Goal: Transaction & Acquisition: Subscribe to service/newsletter

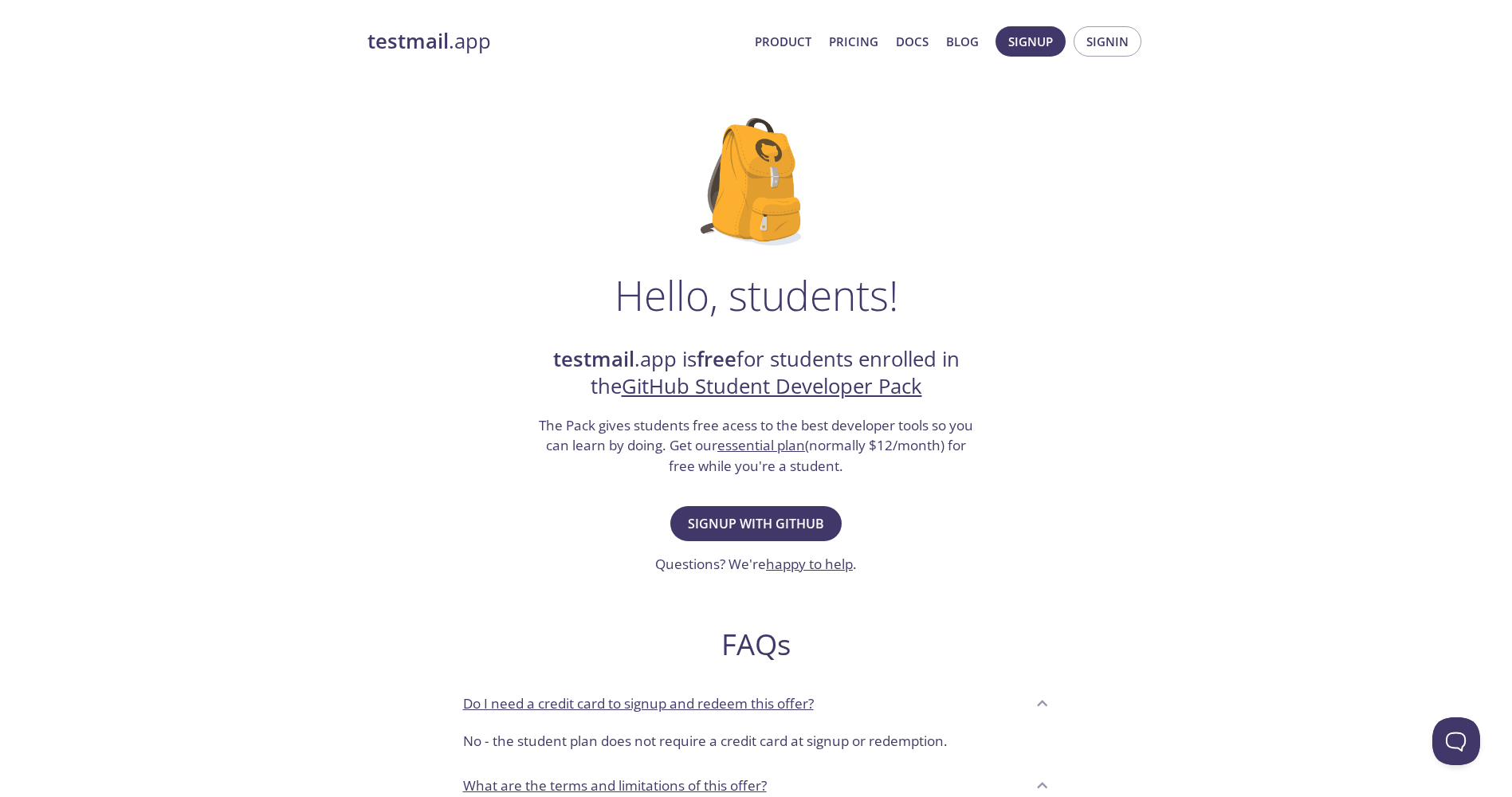
scroll to position [80, 0]
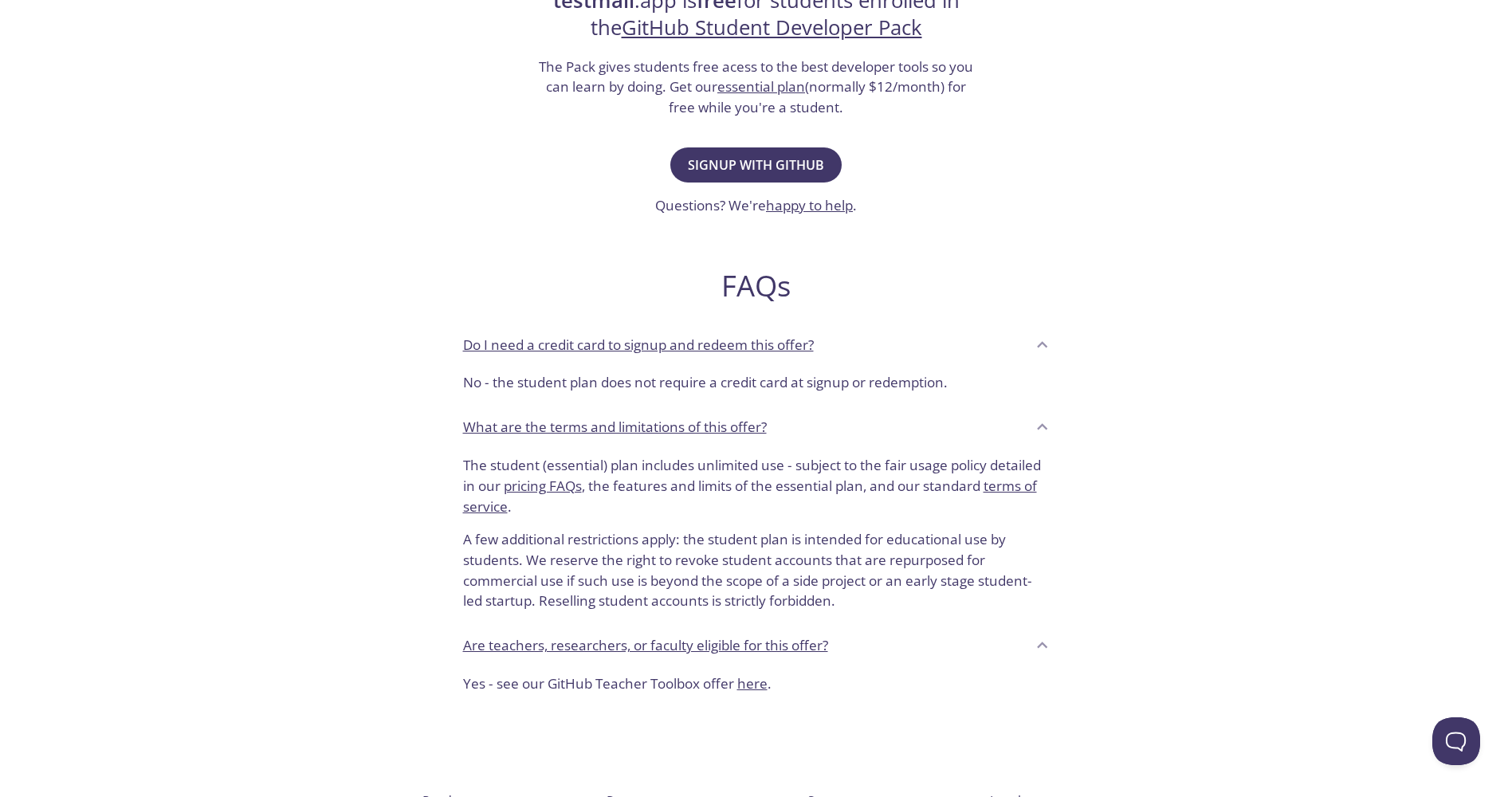
drag, startPoint x: 392, startPoint y: 303, endPoint x: 392, endPoint y: 329, distance: 26.0
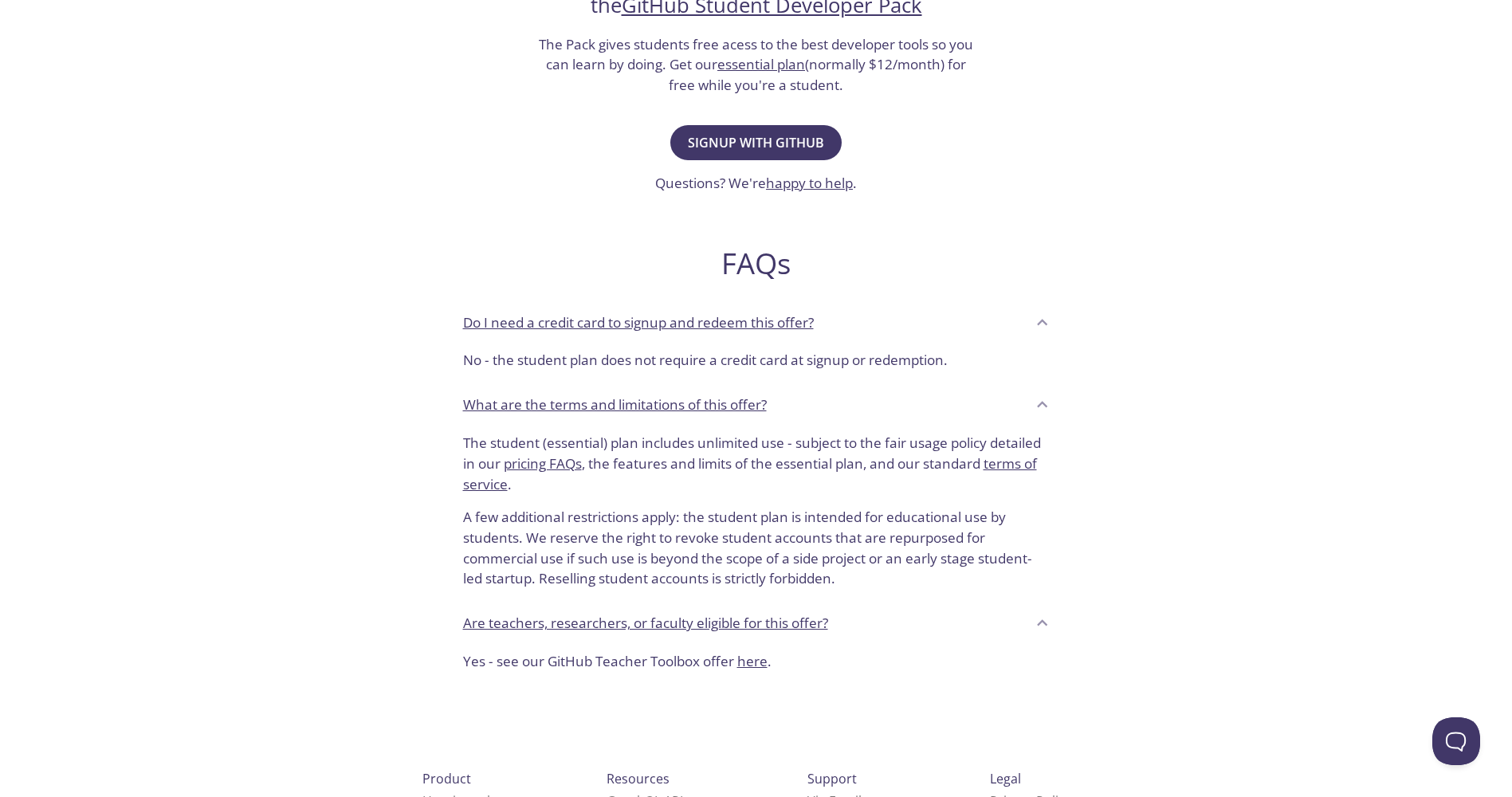
scroll to position [385, 0]
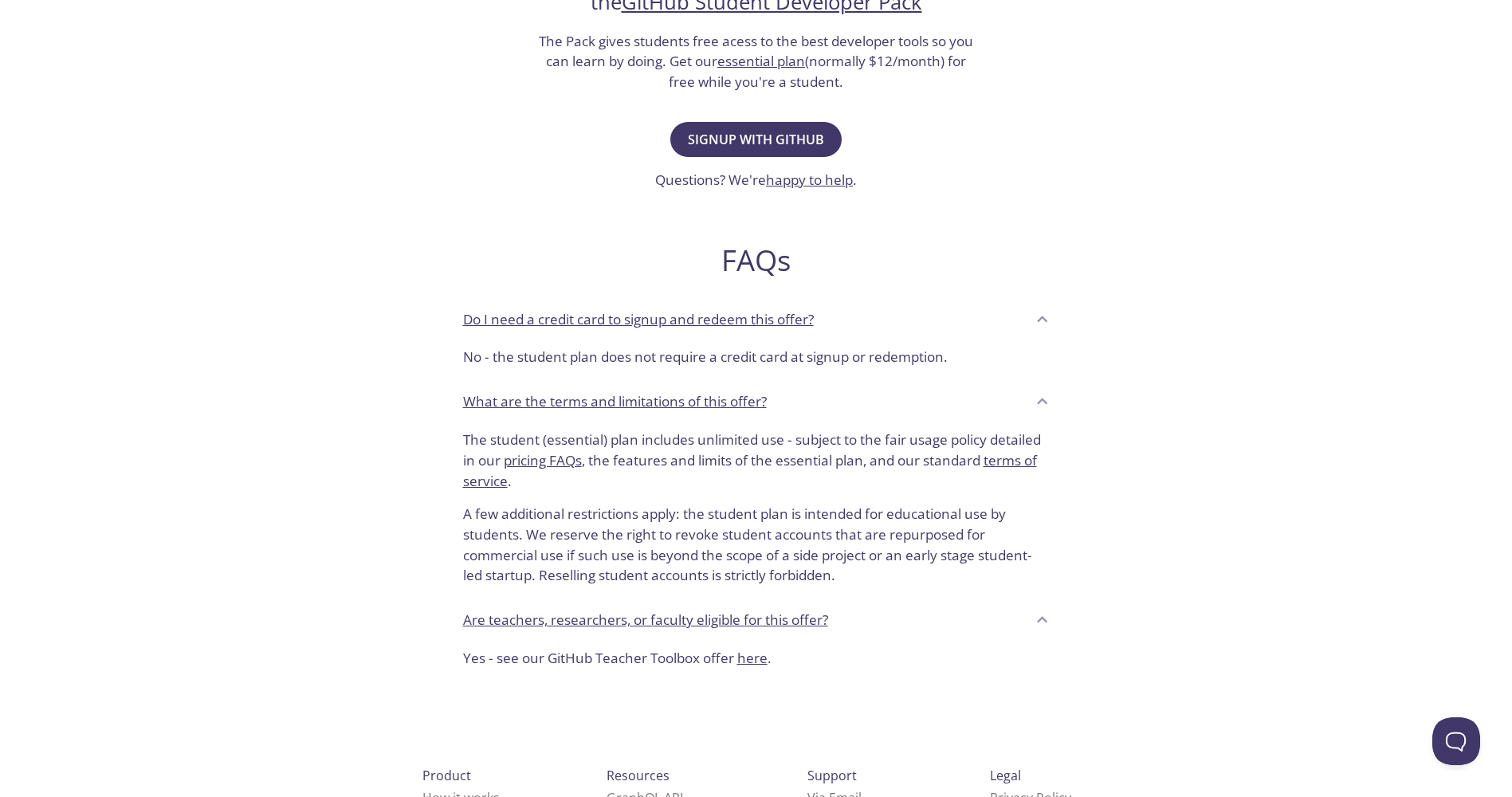
drag, startPoint x: 413, startPoint y: 542, endPoint x: 410, endPoint y: 558, distance: 16.3
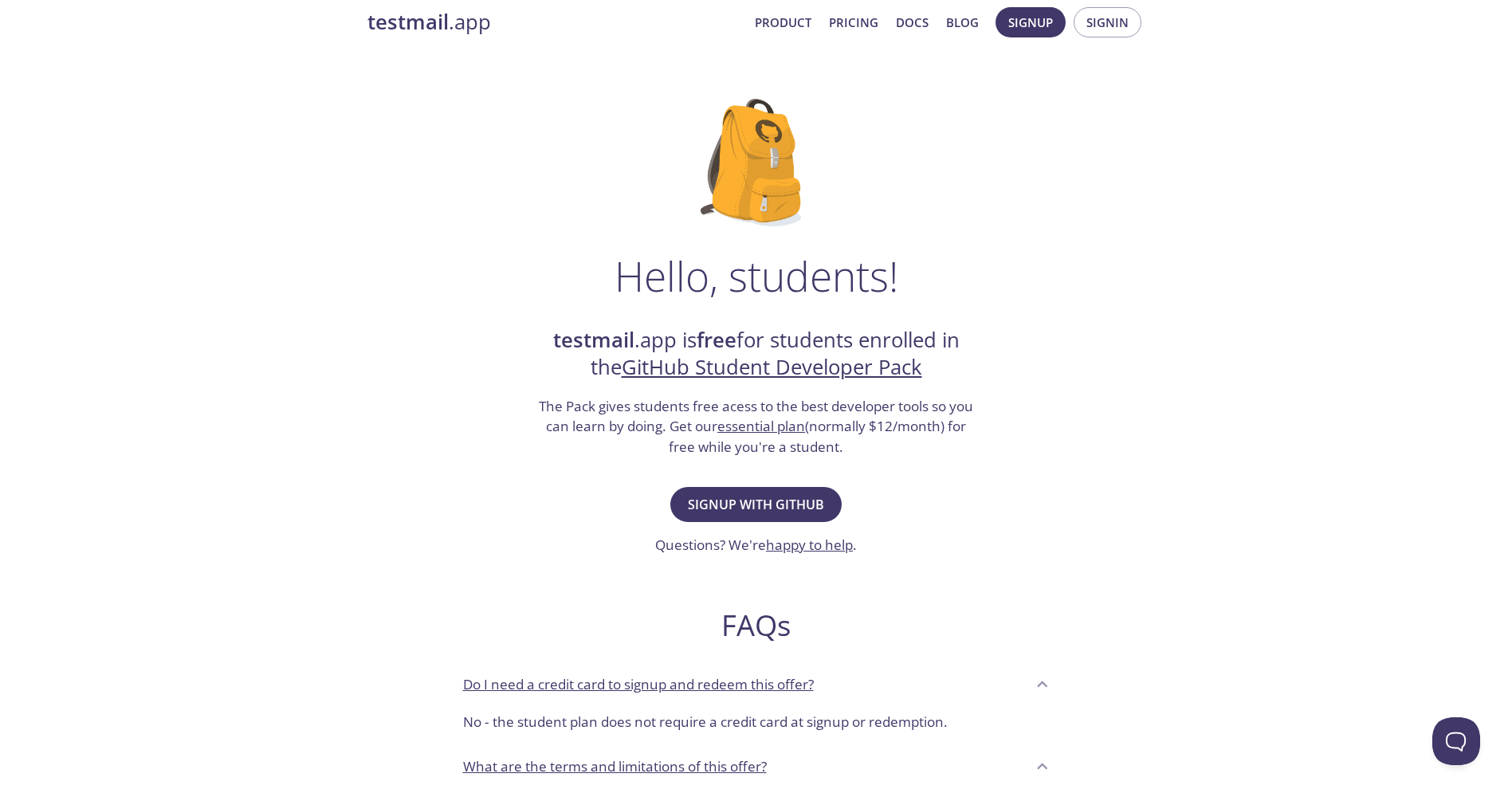
scroll to position [0, 0]
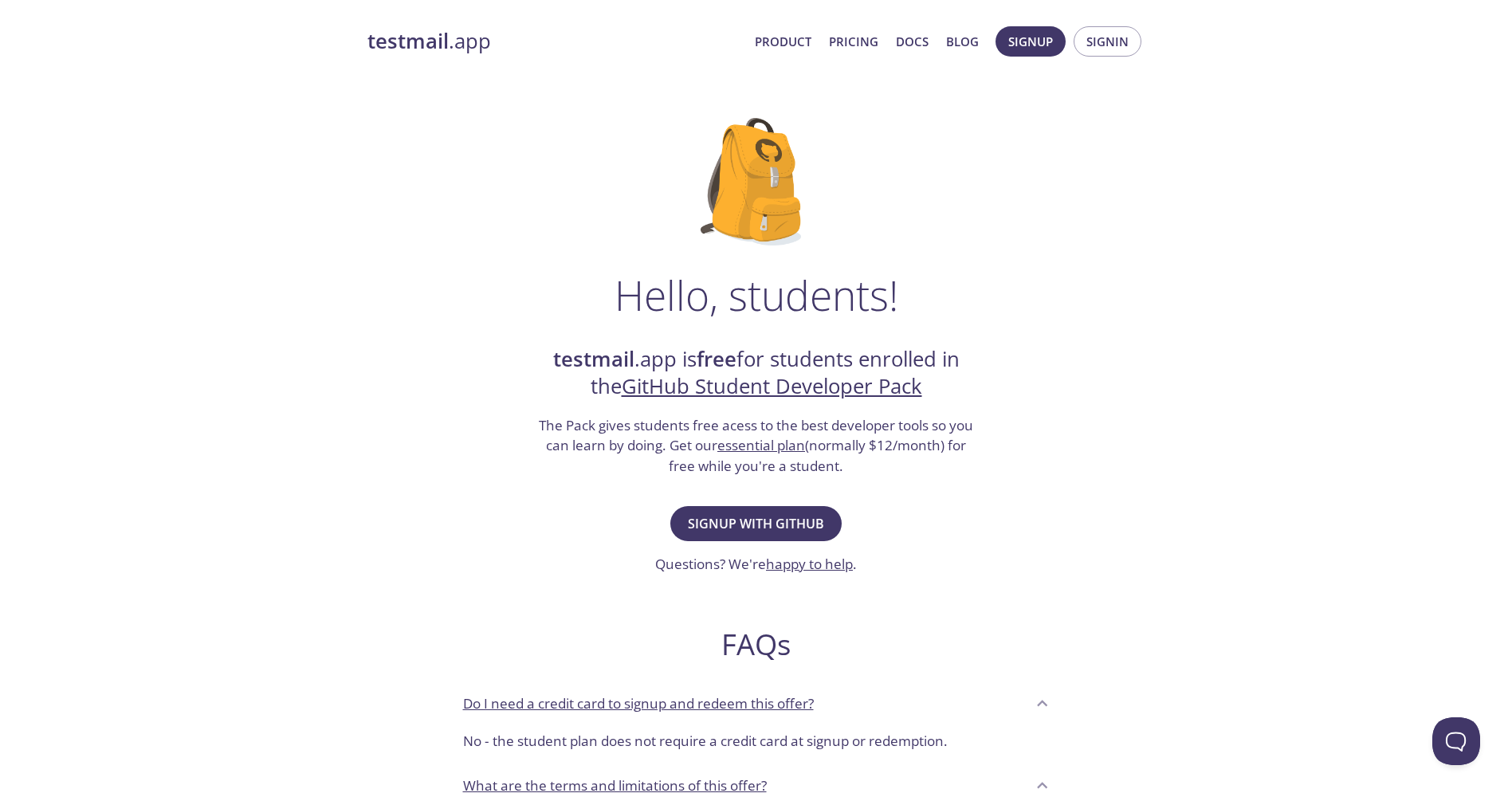
drag, startPoint x: 410, startPoint y: 558, endPoint x: 444, endPoint y: 405, distance: 156.7
click at [761, 524] on span "Signup with GitHub" at bounding box center [756, 524] width 137 height 22
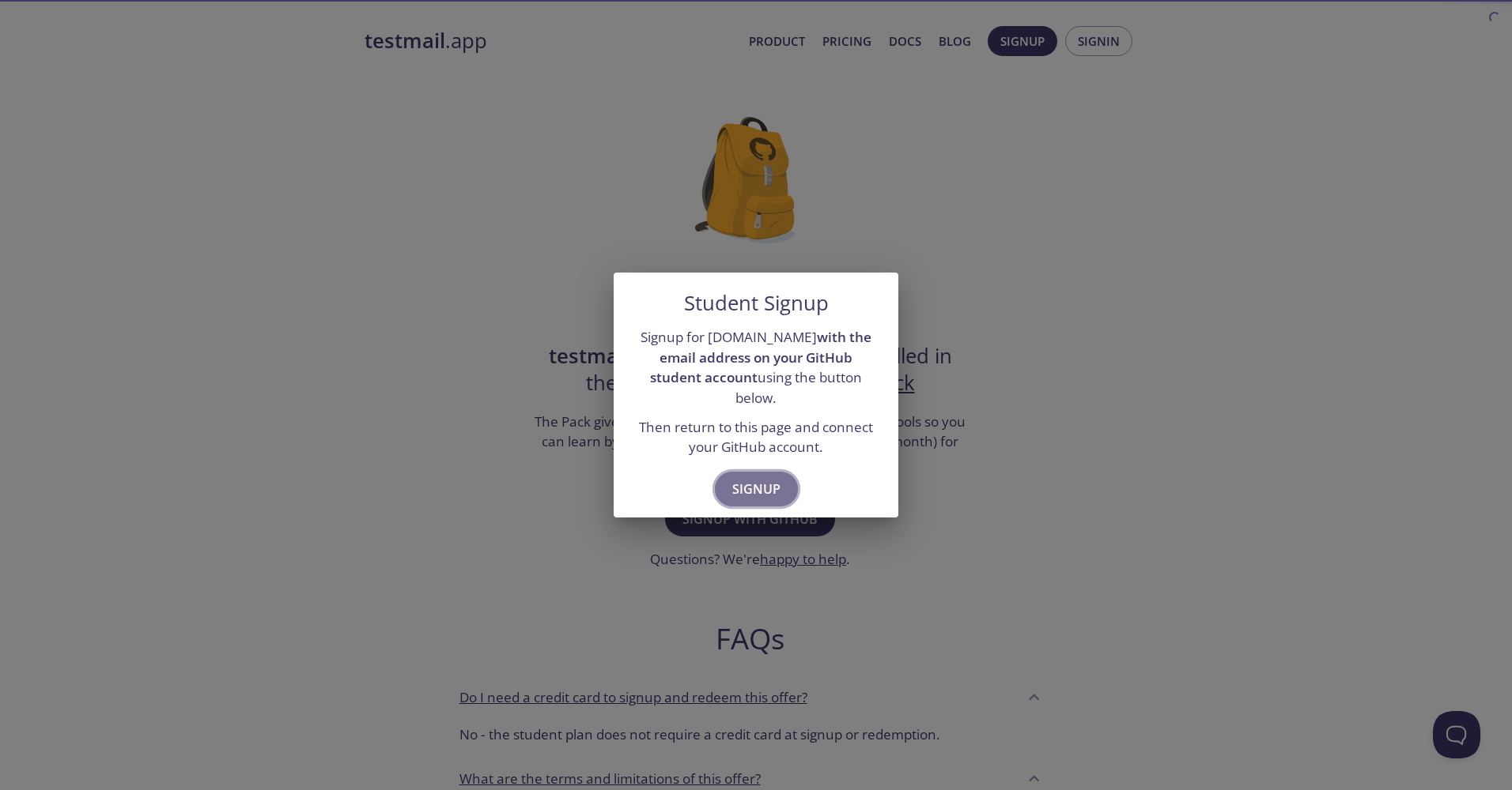
click at [748, 478] on span "Signup" at bounding box center [756, 489] width 48 height 22
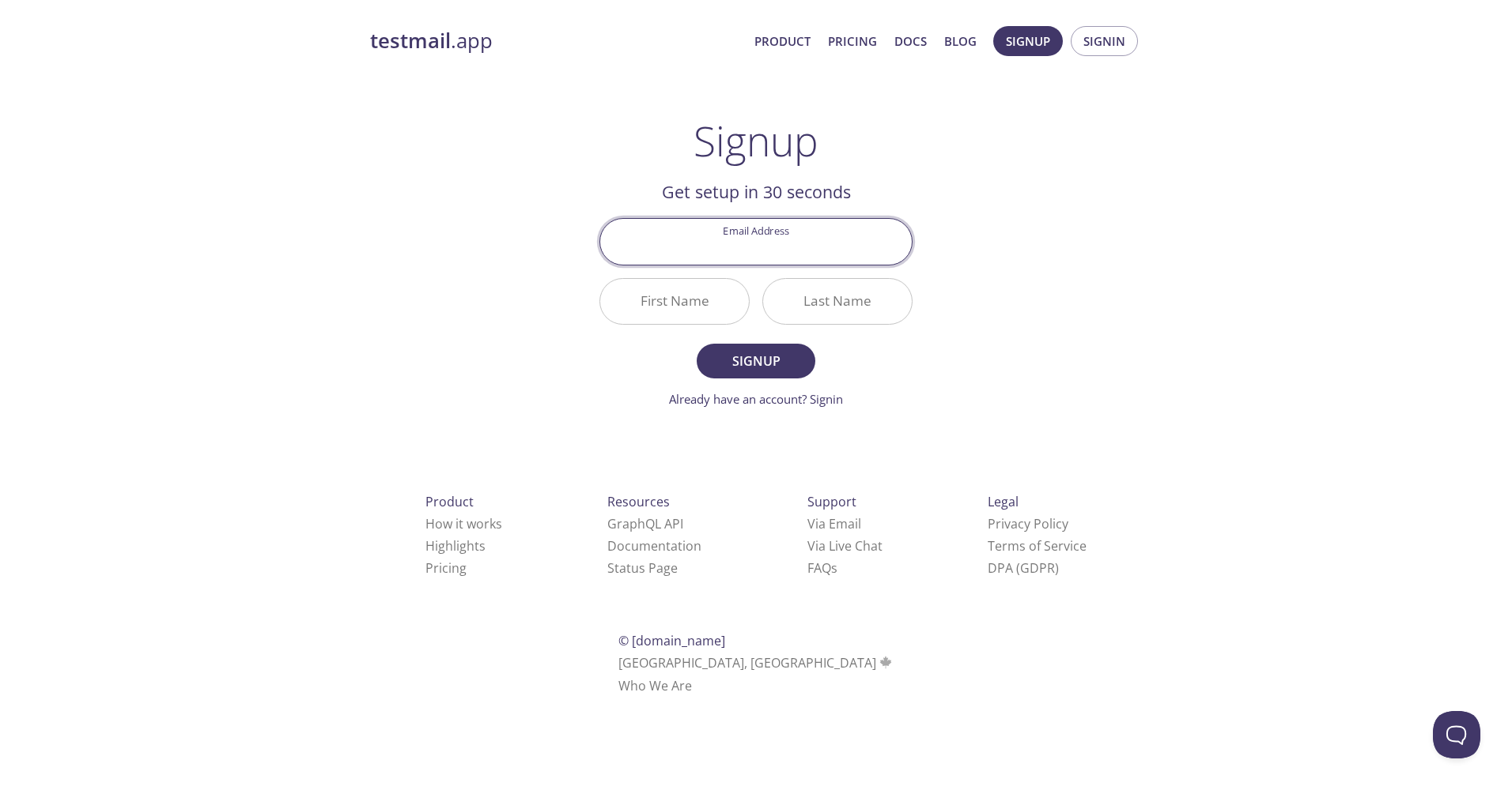
click at [741, 242] on input "Email Address" at bounding box center [756, 241] width 312 height 45
click at [523, 248] on div "testmail .app Product Pricing Docs Blog Signup Signin Signup Get setup in 30 se…" at bounding box center [756, 379] width 810 height 726
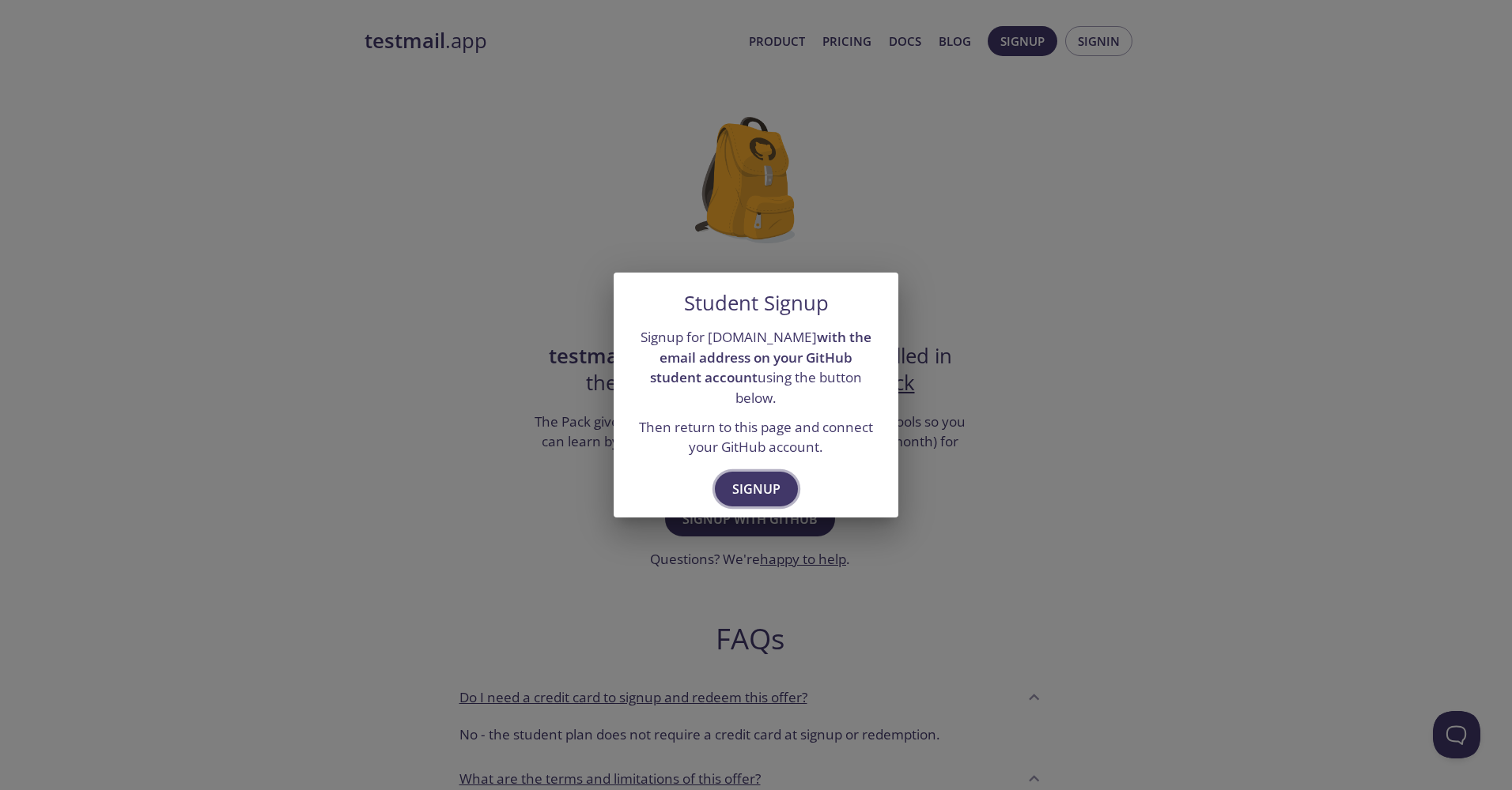
click at [771, 488] on span "Signup" at bounding box center [756, 489] width 48 height 22
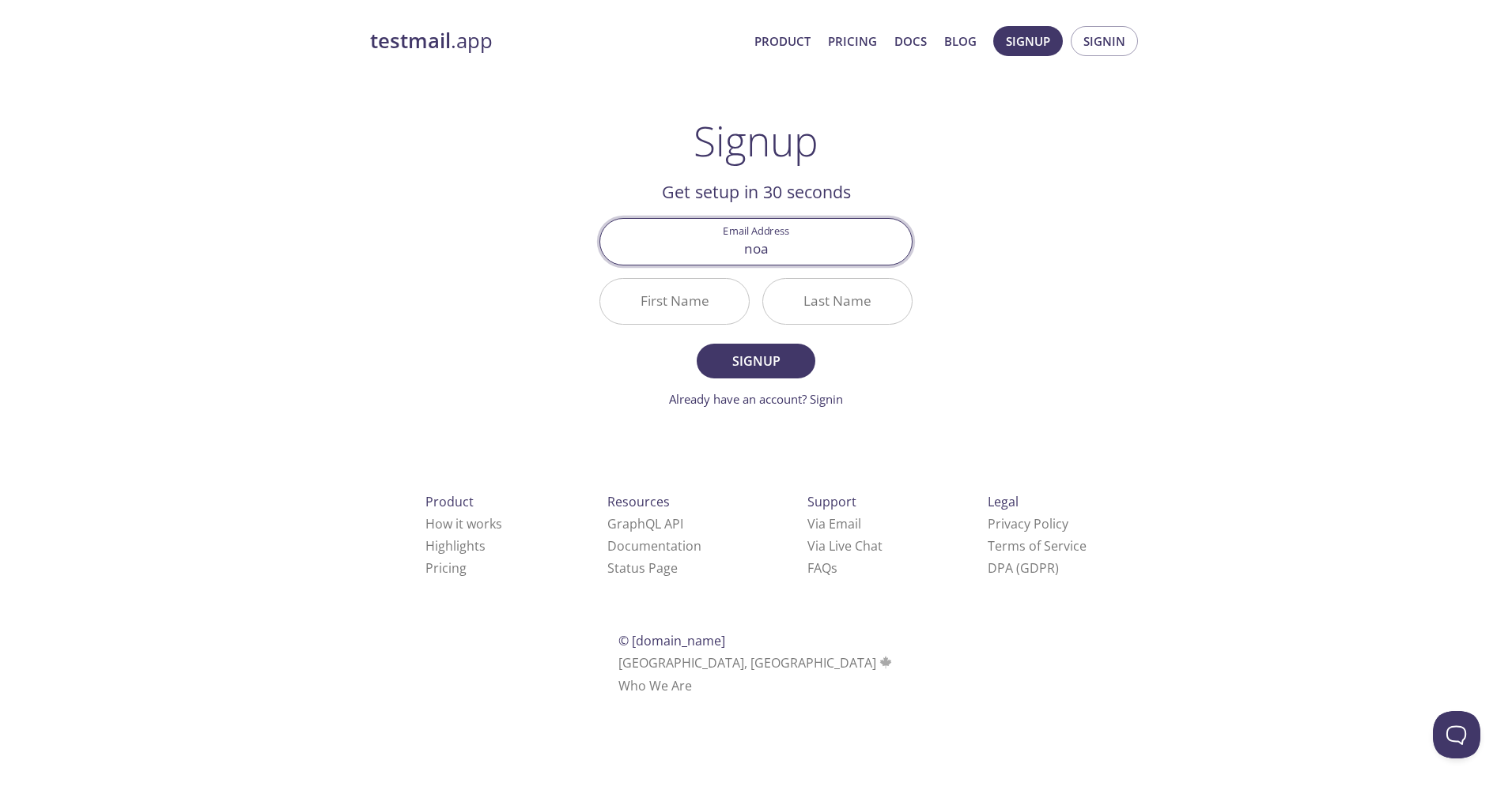
type input "[EMAIL_ADDRESS][DOMAIN_NAME]"
type input "[PERSON_NAME]"
click at [875, 303] on input "Last Name" at bounding box center [836, 301] width 148 height 45
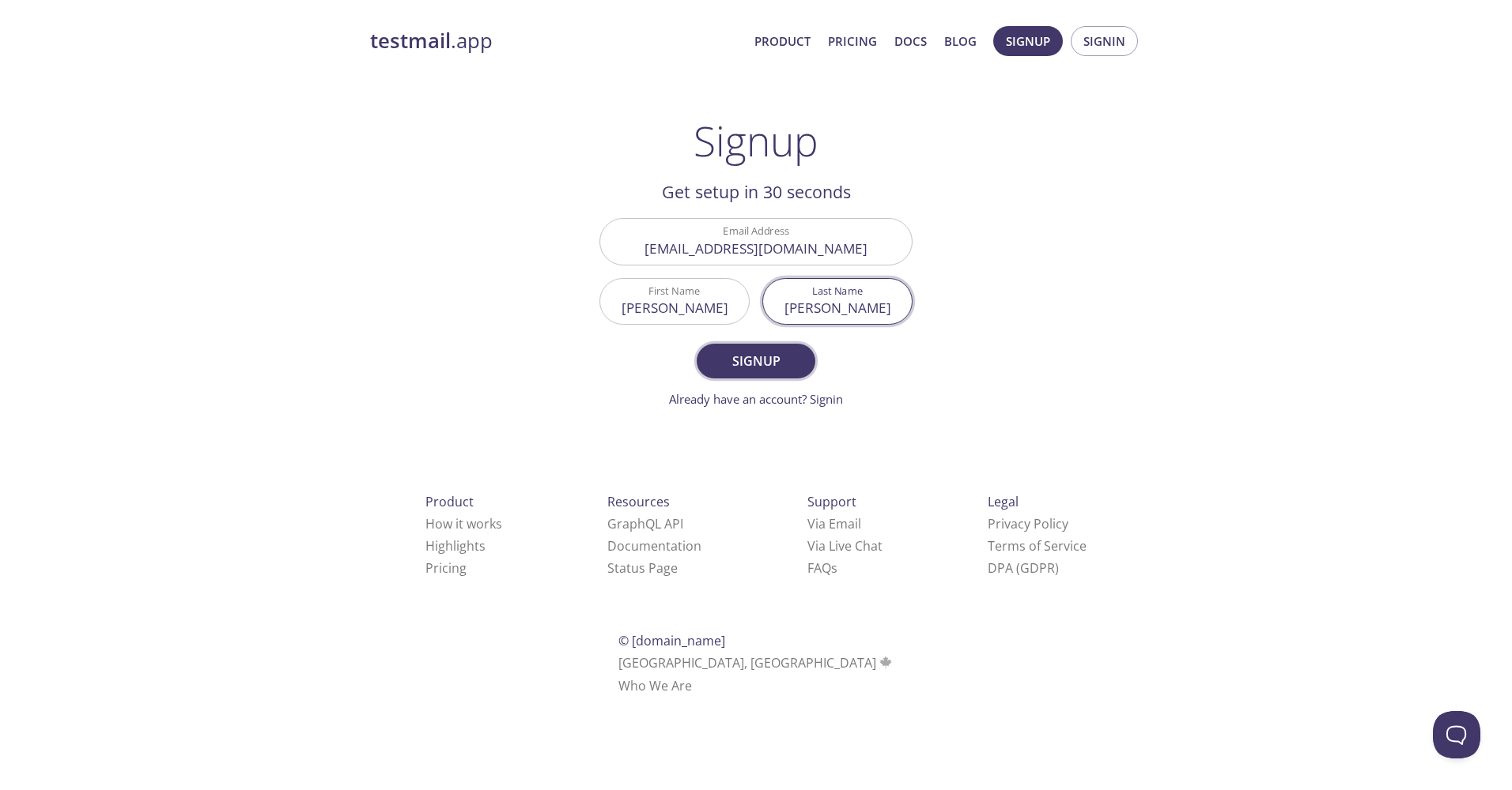
type input "[PERSON_NAME]"
click at [724, 365] on span "Signup" at bounding box center [756, 361] width 84 height 22
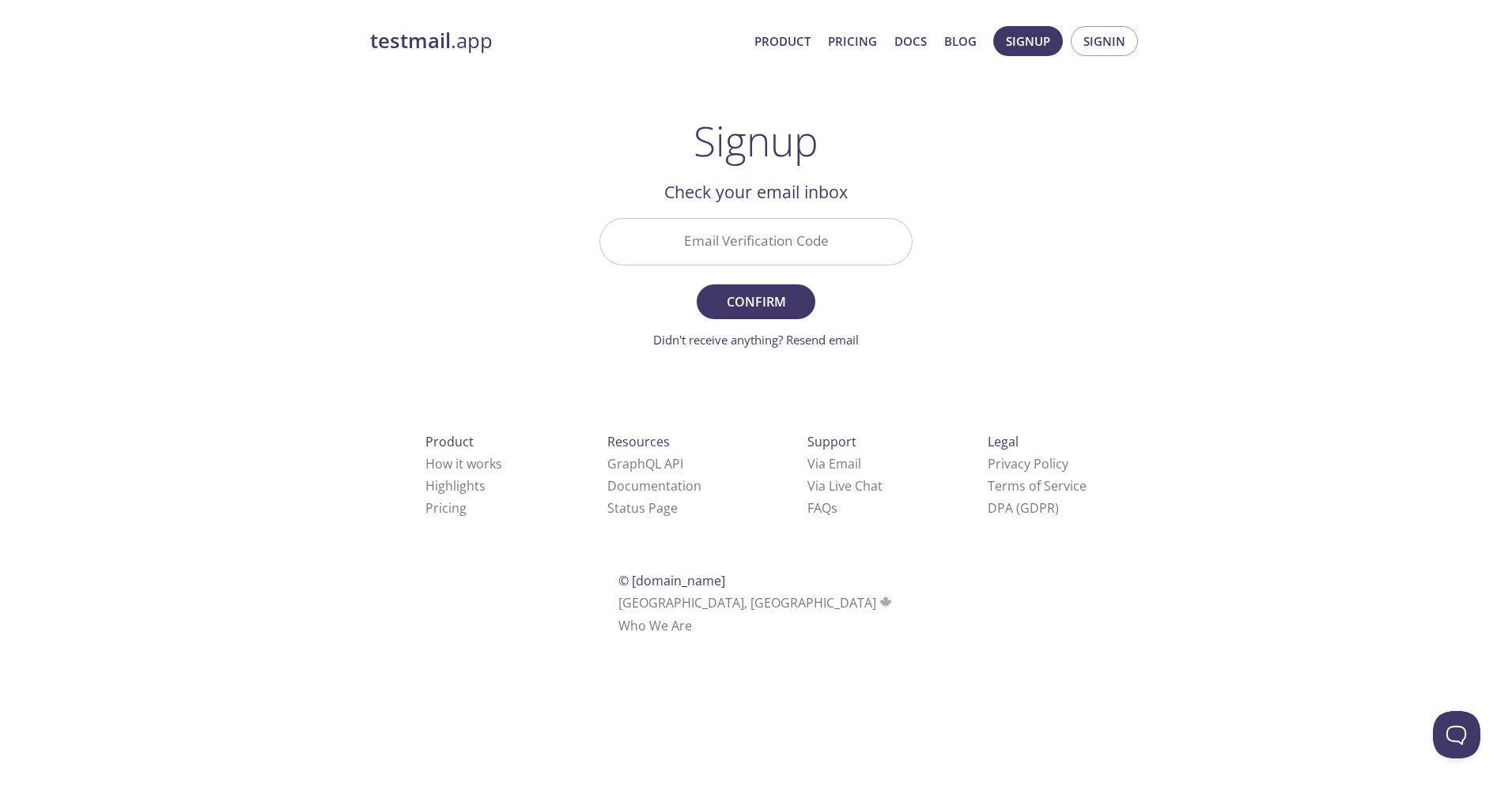
click at [759, 235] on input "Email Verification Code" at bounding box center [756, 241] width 312 height 45
paste input "2H7TRL5"
type input "2H7TRL5"
click at [697, 284] on button "Confirm" at bounding box center [756, 302] width 119 height 35
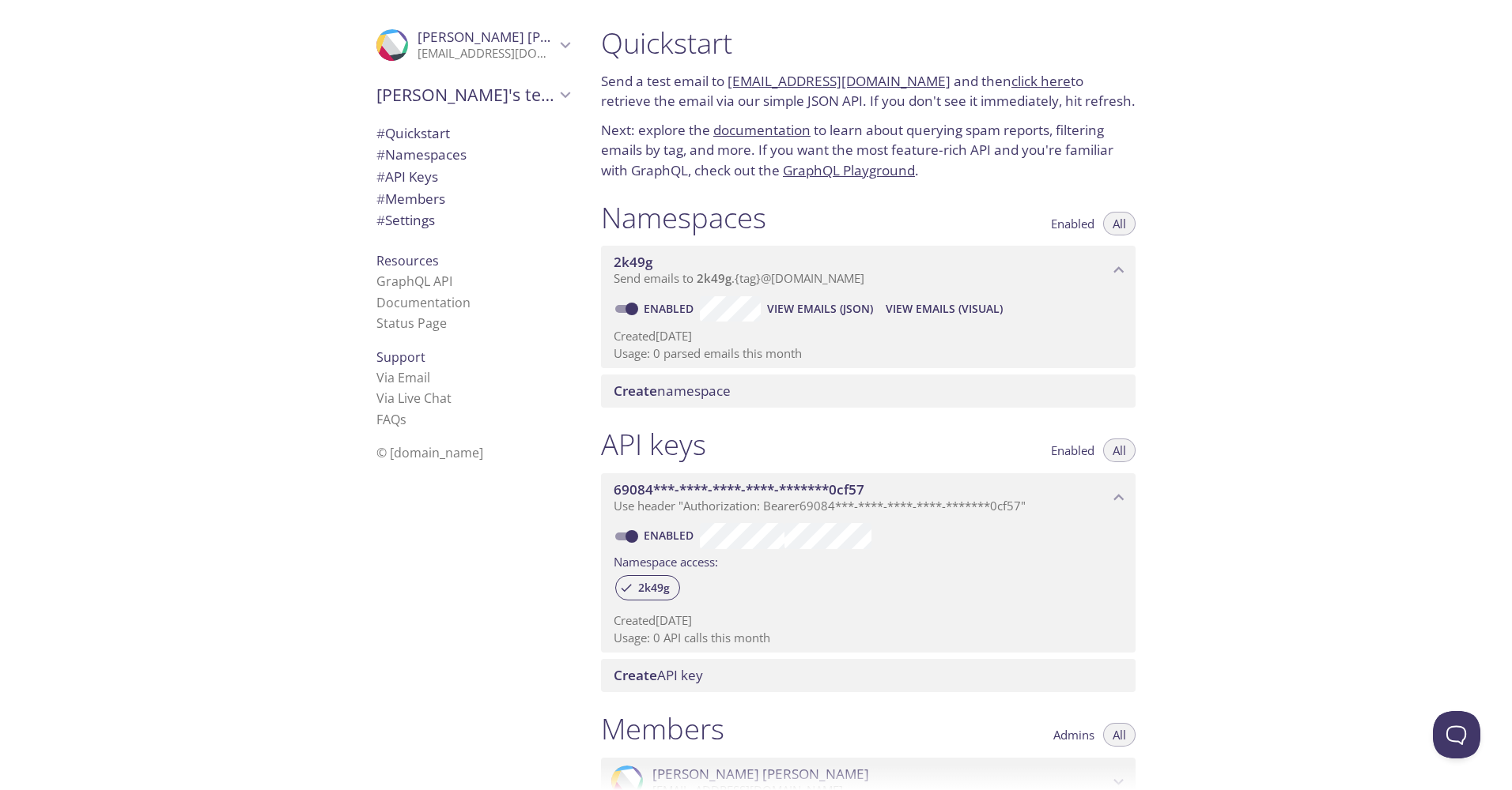
scroll to position [79, 0]
